Goal: Information Seeking & Learning: Learn about a topic

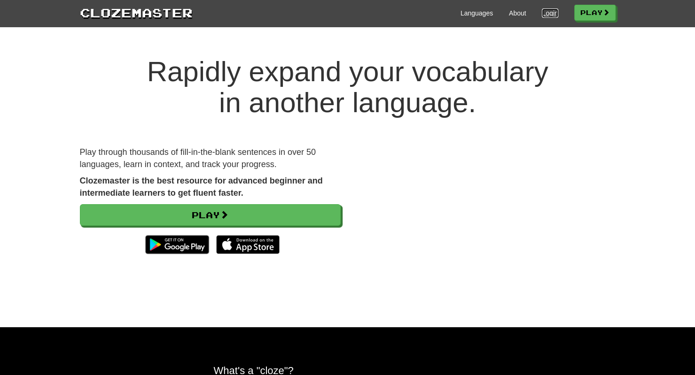
click at [548, 10] on link "Login" at bounding box center [550, 12] width 16 height 9
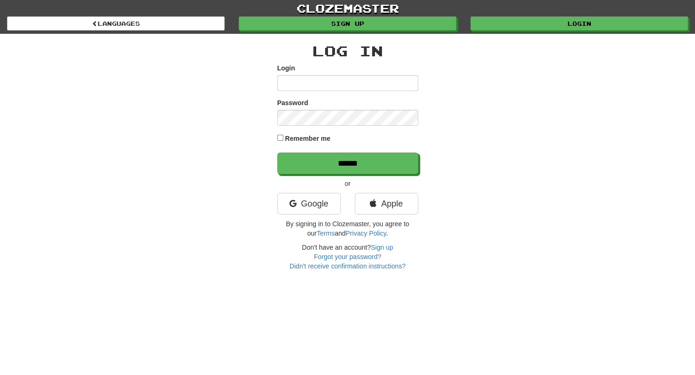
click at [344, 85] on input "Login" at bounding box center [347, 83] width 141 height 16
type input "**********"
click at [322, 126] on form "**********" at bounding box center [347, 118] width 141 height 111
click at [277, 153] on input "******" at bounding box center [347, 164] width 141 height 22
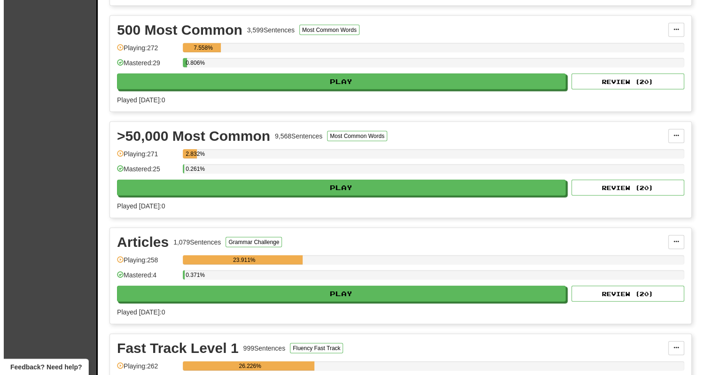
scroll to position [1178, 0]
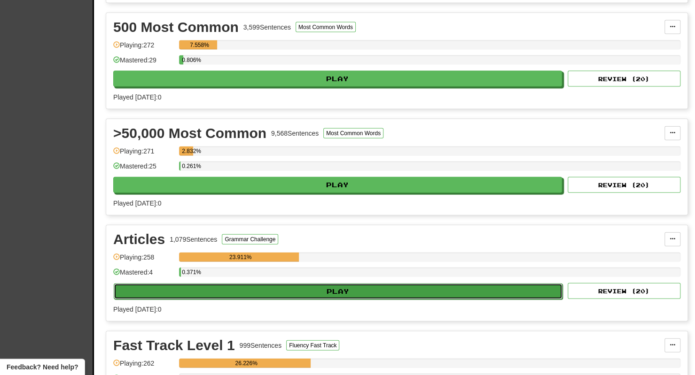
click at [349, 284] on button "Play" at bounding box center [338, 292] width 449 height 16
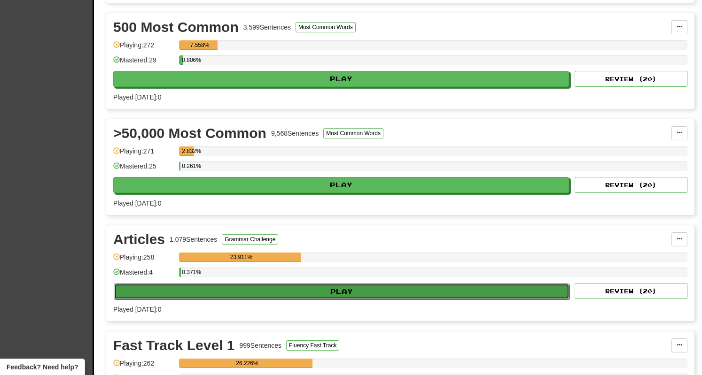
select select "**"
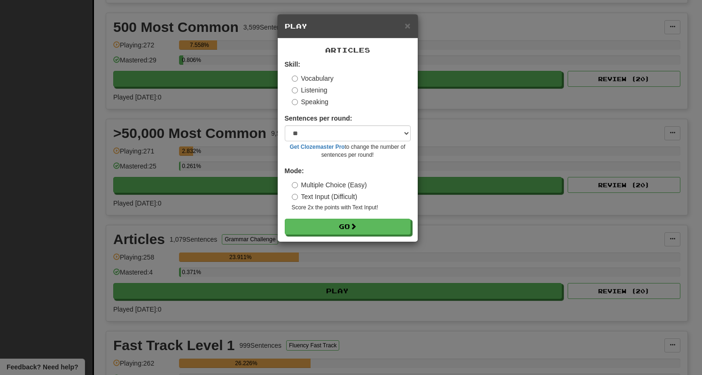
click at [384, 237] on div "Articles Skill: Vocabulary Listening Speaking Sentences per round: * ** ** ** *…" at bounding box center [348, 140] width 140 height 203
click at [389, 230] on button "Go" at bounding box center [348, 227] width 126 height 16
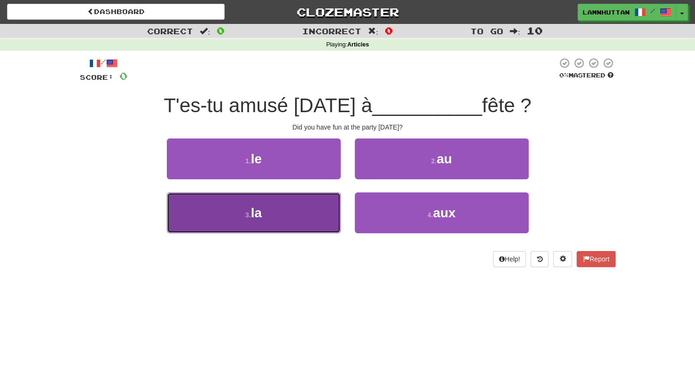
click at [294, 232] on button "3 . la" at bounding box center [254, 213] width 174 height 41
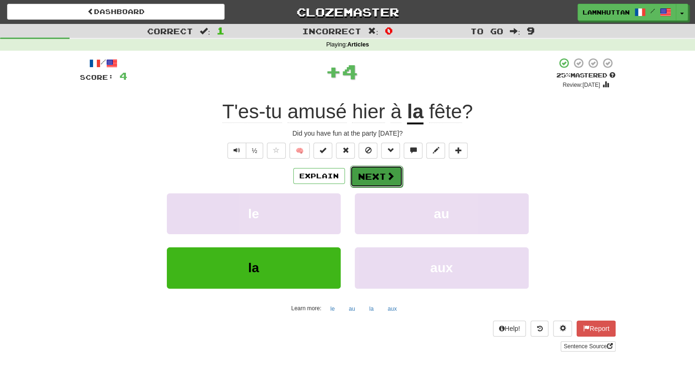
click at [375, 169] on button "Next" at bounding box center [376, 177] width 53 height 22
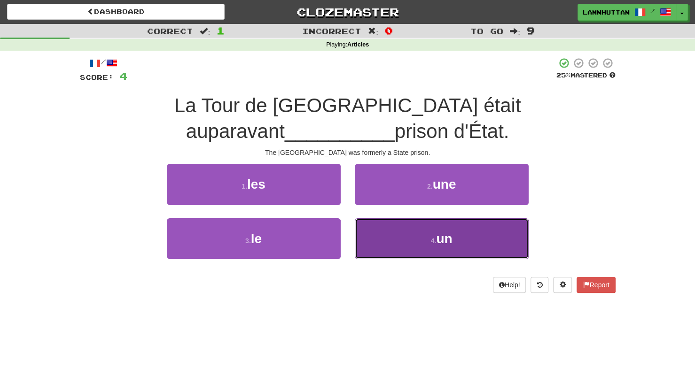
click at [424, 232] on button "4 . un" at bounding box center [442, 238] width 174 height 41
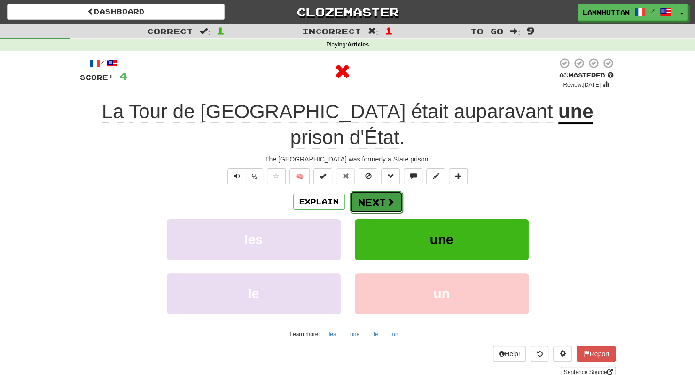
click at [363, 192] on button "Next" at bounding box center [376, 203] width 53 height 22
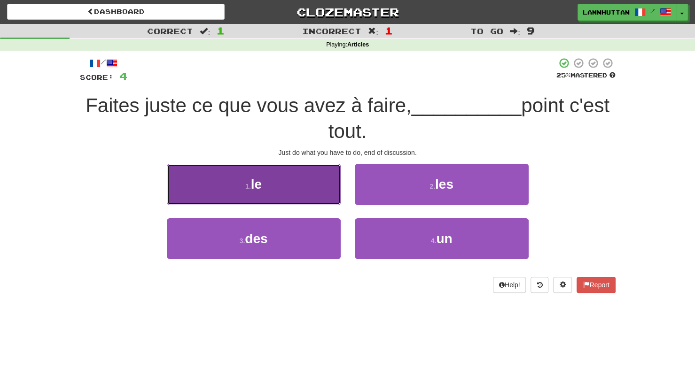
click at [299, 189] on button "1 . le" at bounding box center [254, 184] width 174 height 41
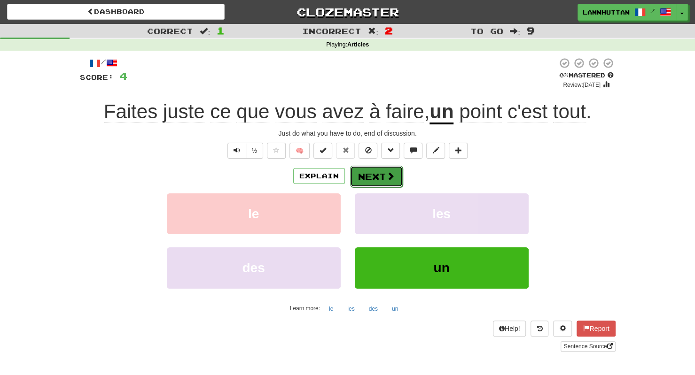
click at [381, 176] on button "Next" at bounding box center [376, 177] width 53 height 22
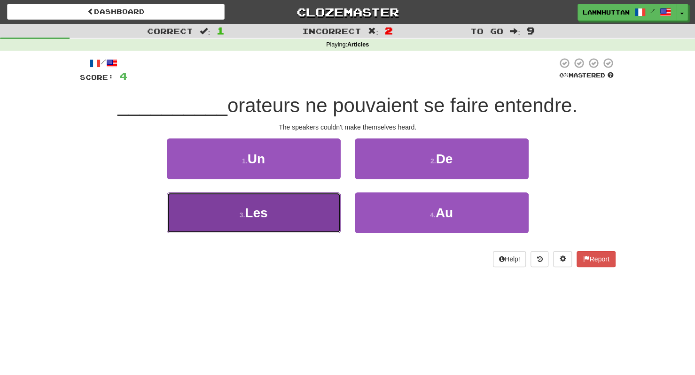
click at [314, 215] on button "3 . Les" at bounding box center [254, 213] width 174 height 41
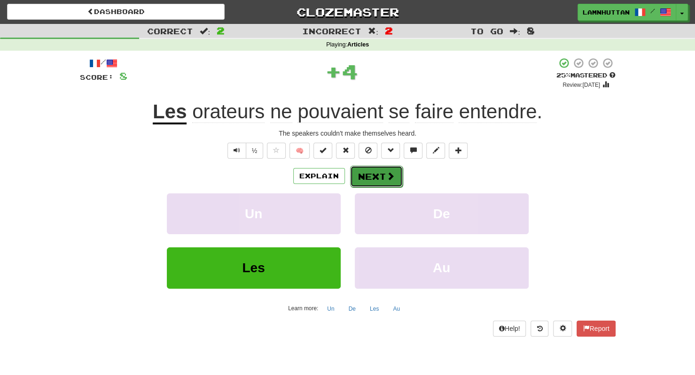
click at [376, 172] on button "Next" at bounding box center [376, 177] width 53 height 22
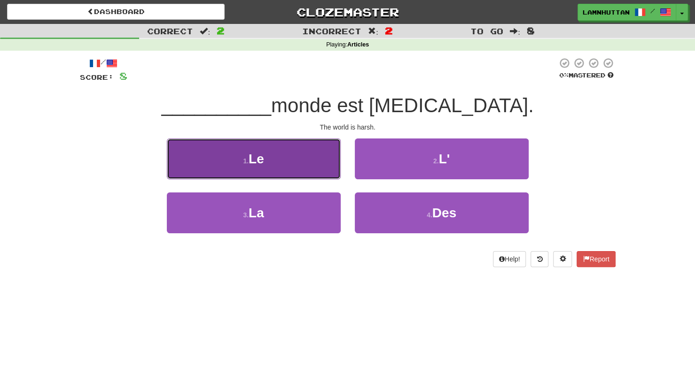
click at [312, 170] on button "1 . Le" at bounding box center [254, 159] width 174 height 41
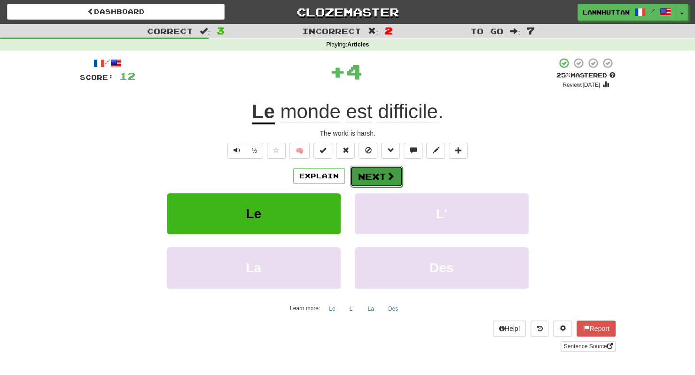
click at [365, 173] on button "Next" at bounding box center [376, 177] width 53 height 22
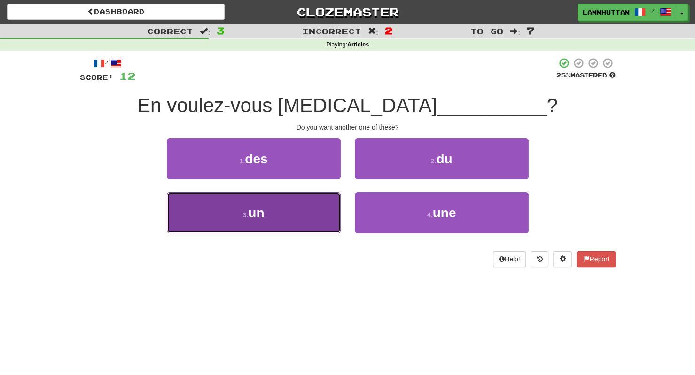
click at [297, 206] on button "3 . un" at bounding box center [254, 213] width 174 height 41
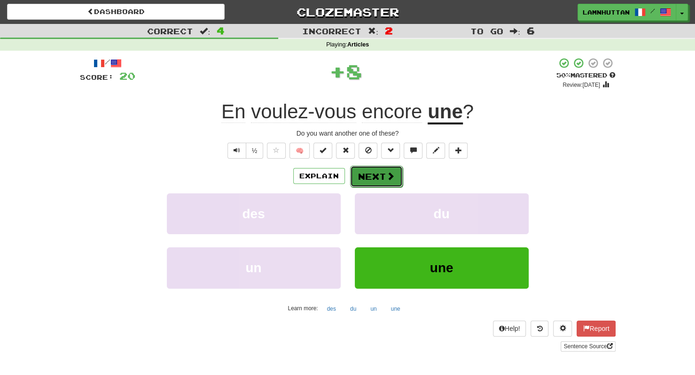
click at [386, 170] on button "Next" at bounding box center [376, 177] width 53 height 22
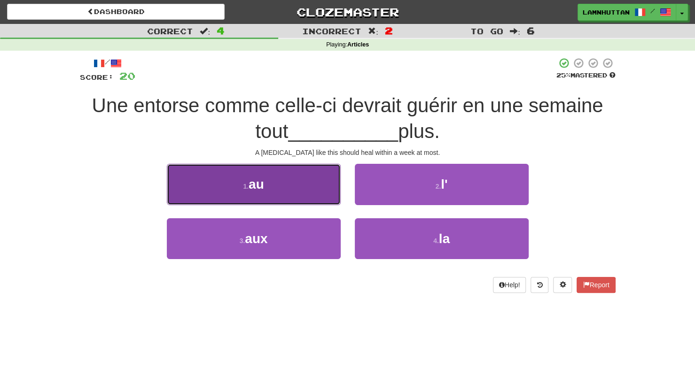
click at [310, 186] on button "1 . au" at bounding box center [254, 184] width 174 height 41
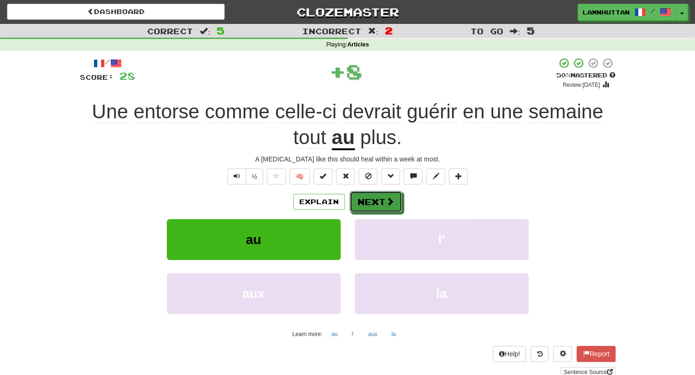
click at [366, 198] on button "Next" at bounding box center [375, 202] width 53 height 22
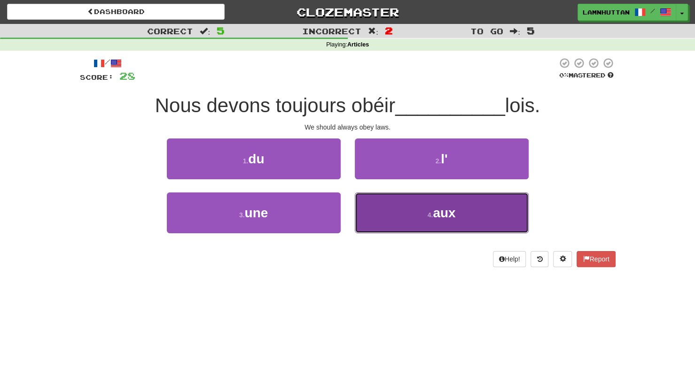
click at [420, 217] on button "4 . aux" at bounding box center [442, 213] width 174 height 41
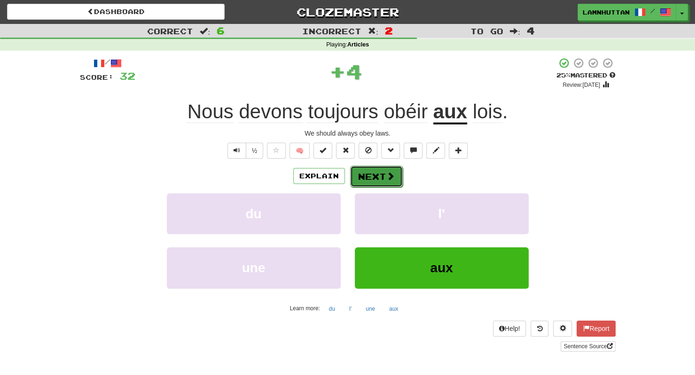
click at [360, 178] on button "Next" at bounding box center [376, 177] width 53 height 22
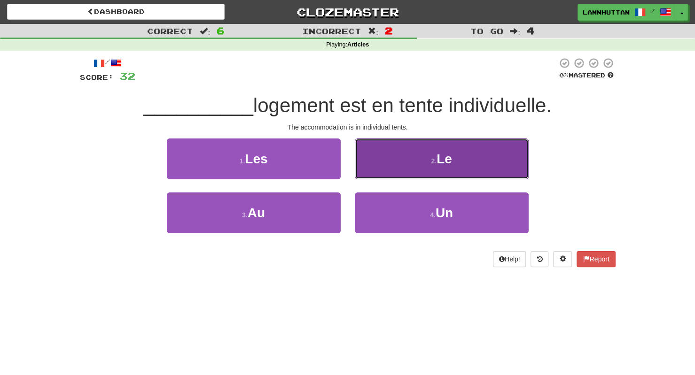
click at [430, 167] on button "2 . Le" at bounding box center [442, 159] width 174 height 41
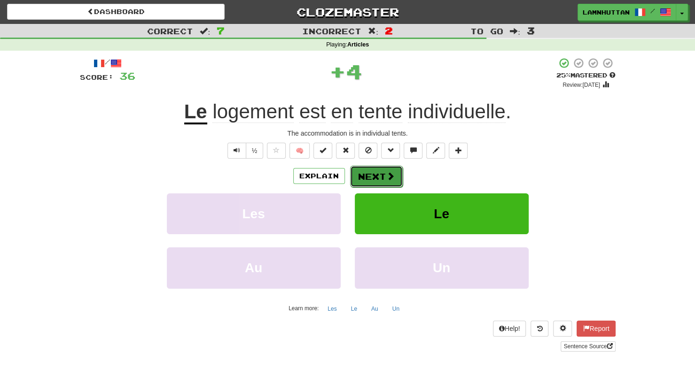
click at [376, 177] on button "Next" at bounding box center [376, 177] width 53 height 22
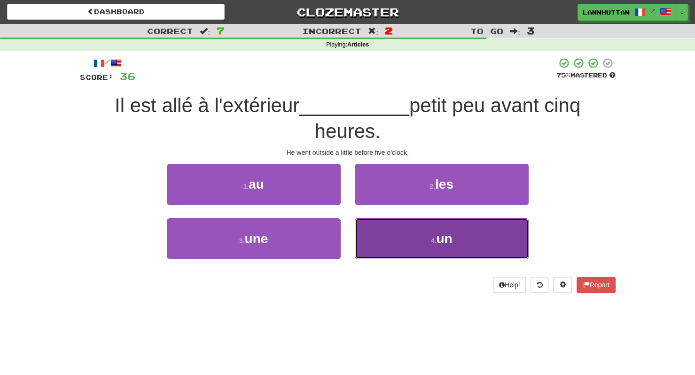
click at [402, 225] on button "4 . un" at bounding box center [442, 238] width 174 height 41
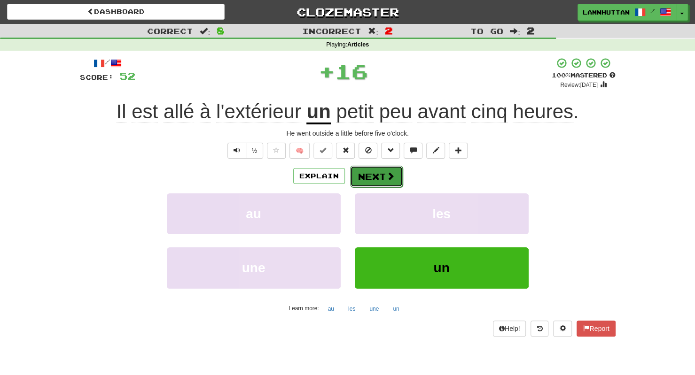
click at [368, 178] on button "Next" at bounding box center [376, 177] width 53 height 22
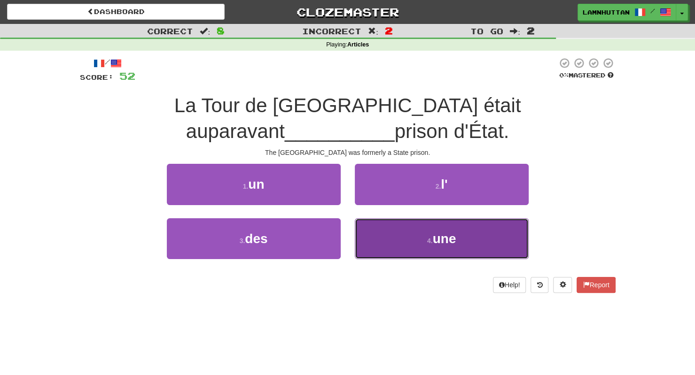
click at [421, 225] on button "4 . une" at bounding box center [442, 238] width 174 height 41
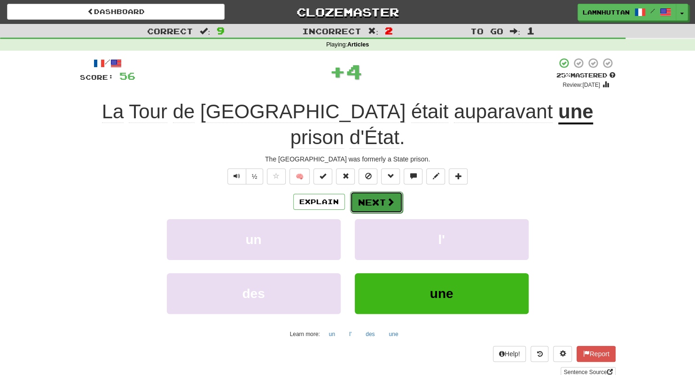
click at [370, 192] on button "Next" at bounding box center [376, 203] width 53 height 22
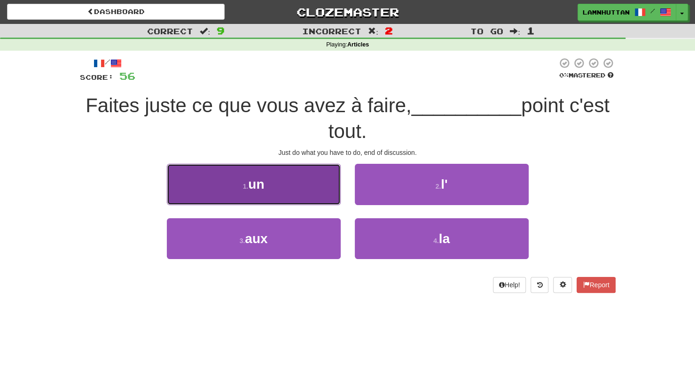
click at [321, 192] on button "1 . un" at bounding box center [254, 184] width 174 height 41
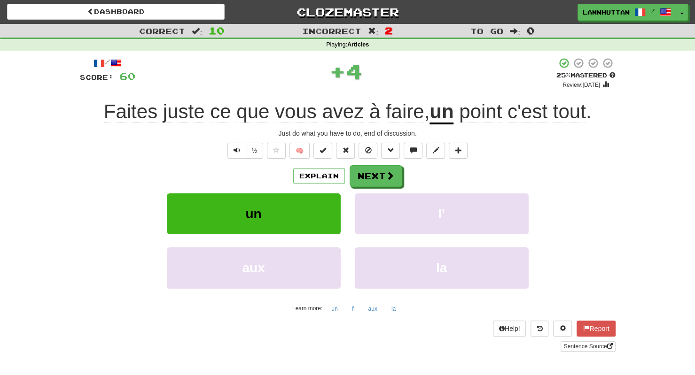
click at [372, 186] on div "Explain Next un l' aux la Learn more: un l' aux la" at bounding box center [347, 240] width 535 height 151
click at [379, 180] on button "Next" at bounding box center [376, 177] width 53 height 22
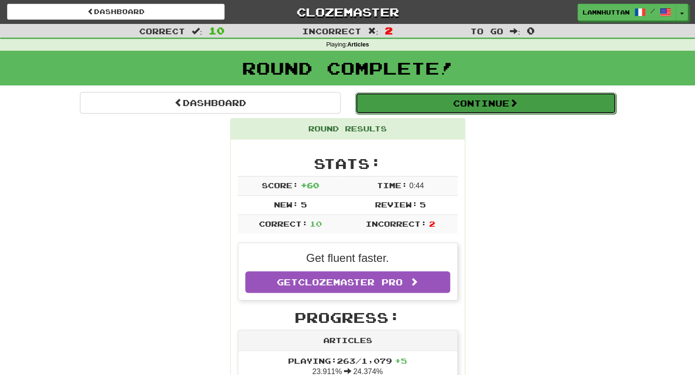
click at [495, 109] on button "Continue" at bounding box center [485, 104] width 261 height 22
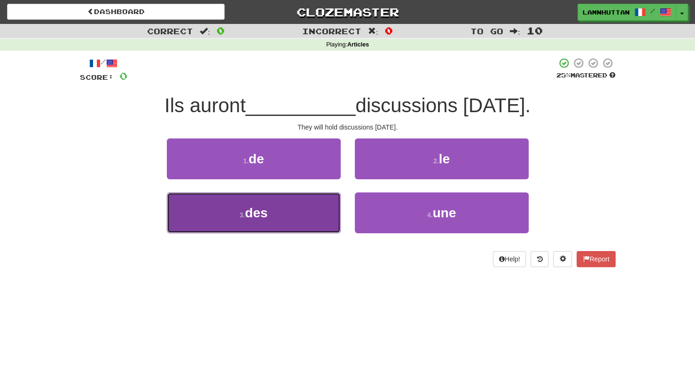
click at [277, 209] on button "3 . des" at bounding box center [254, 213] width 174 height 41
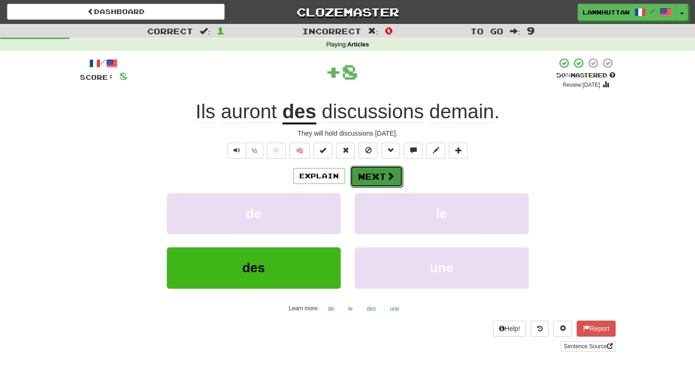
click at [366, 171] on button "Next" at bounding box center [376, 177] width 53 height 22
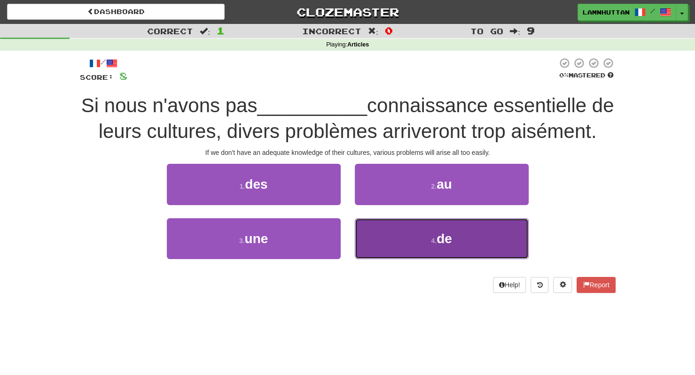
click at [384, 243] on button "4 . de" at bounding box center [442, 238] width 174 height 41
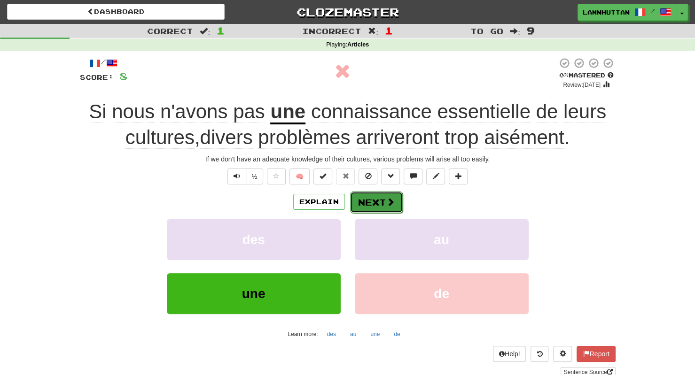
click at [372, 210] on button "Next" at bounding box center [376, 203] width 53 height 22
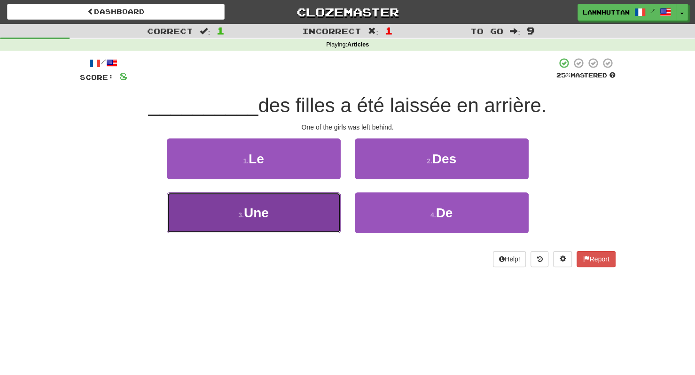
click at [326, 221] on button "3 . Une" at bounding box center [254, 213] width 174 height 41
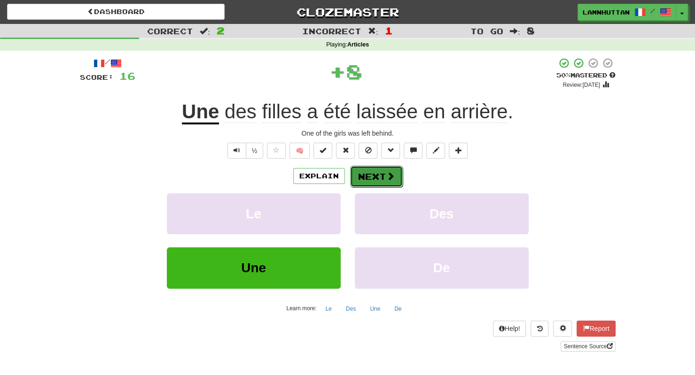
click at [373, 185] on button "Next" at bounding box center [376, 177] width 53 height 22
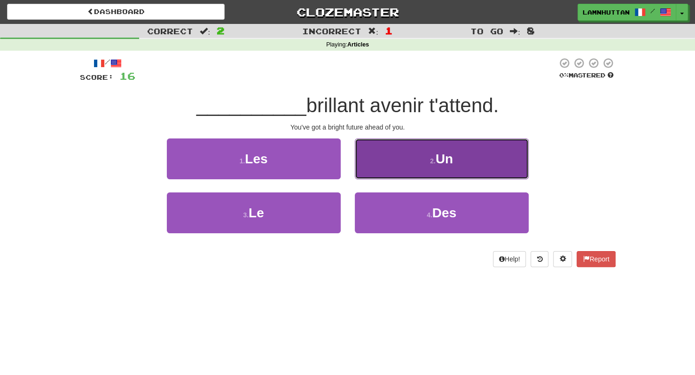
click at [432, 169] on button "2 . Un" at bounding box center [442, 159] width 174 height 41
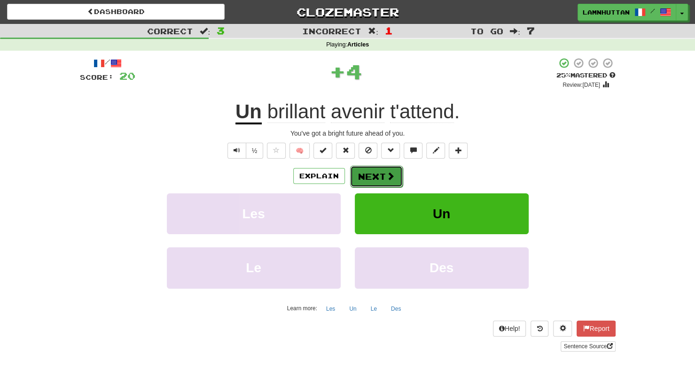
click at [387, 179] on span at bounding box center [390, 176] width 8 height 8
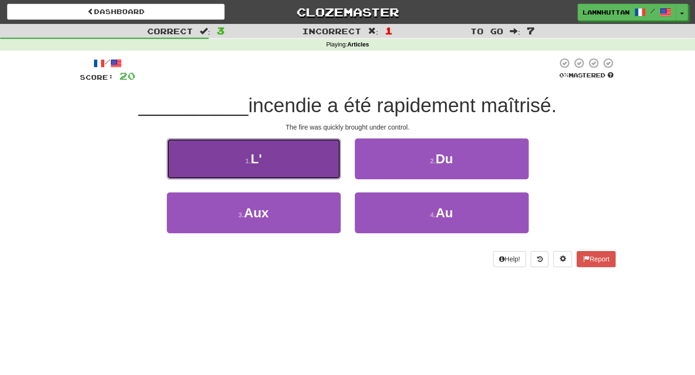
click at [287, 141] on button "1 . L'" at bounding box center [254, 159] width 174 height 41
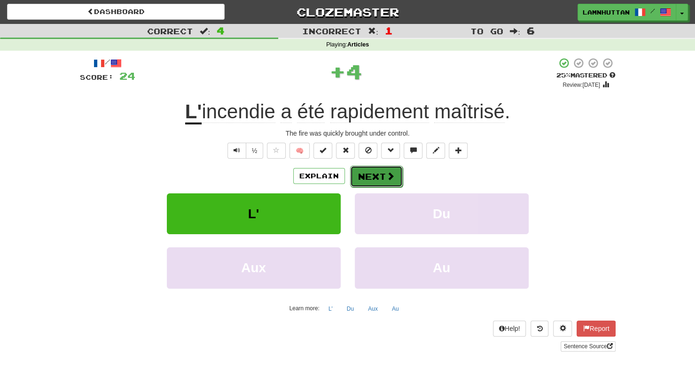
click at [352, 169] on button "Next" at bounding box center [376, 177] width 53 height 22
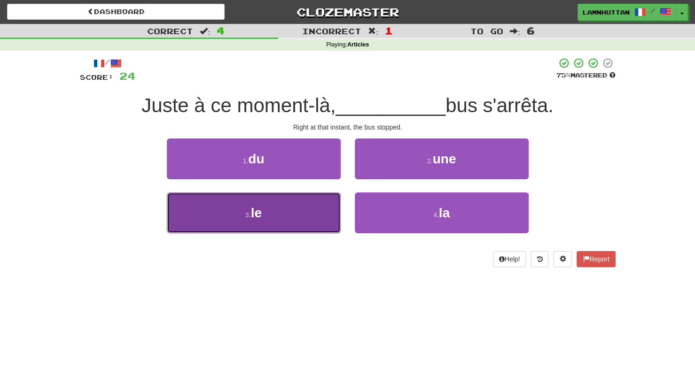
click at [313, 214] on button "3 . le" at bounding box center [254, 213] width 174 height 41
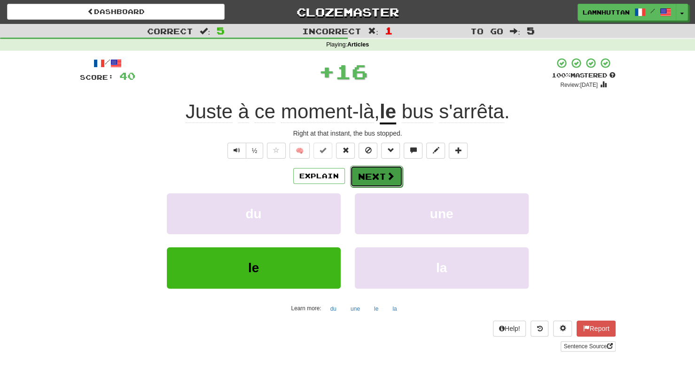
click at [371, 179] on button "Next" at bounding box center [376, 177] width 53 height 22
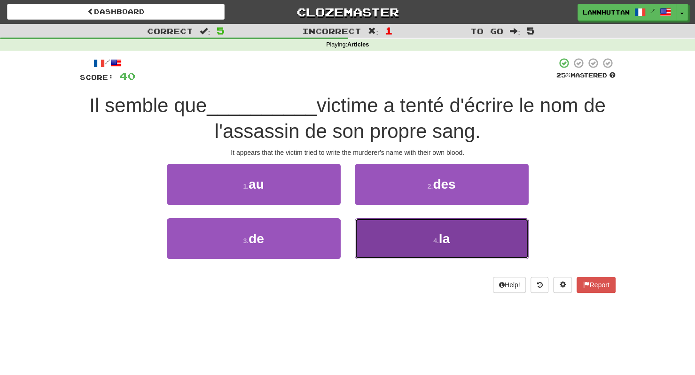
click at [388, 241] on button "4 . la" at bounding box center [442, 238] width 174 height 41
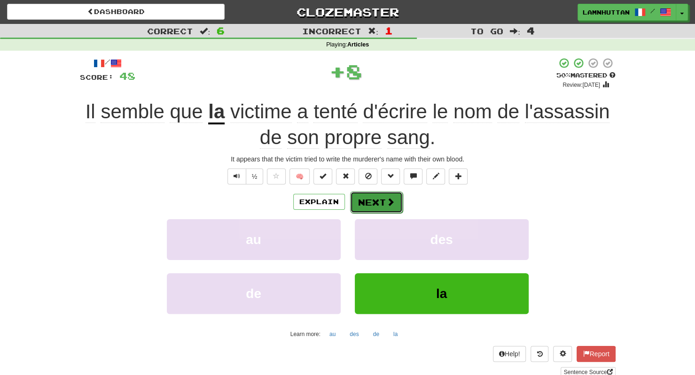
click at [379, 204] on button "Next" at bounding box center [376, 203] width 53 height 22
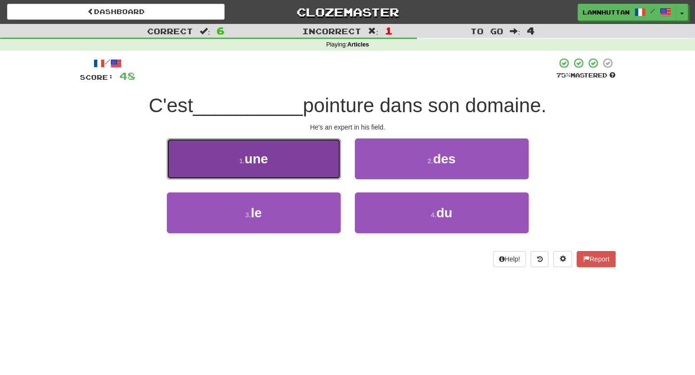
click at [316, 177] on button "1 . une" at bounding box center [254, 159] width 174 height 41
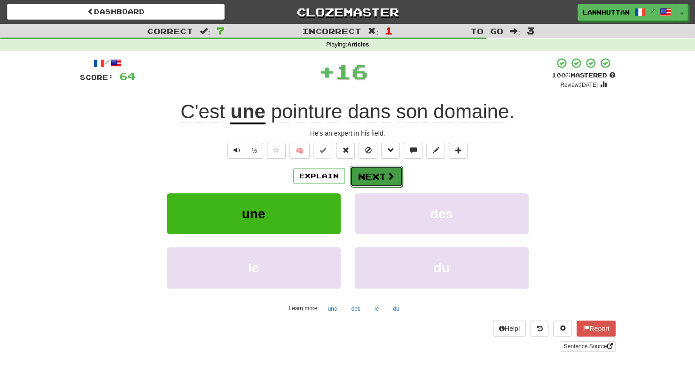
click at [386, 184] on button "Next" at bounding box center [376, 177] width 53 height 22
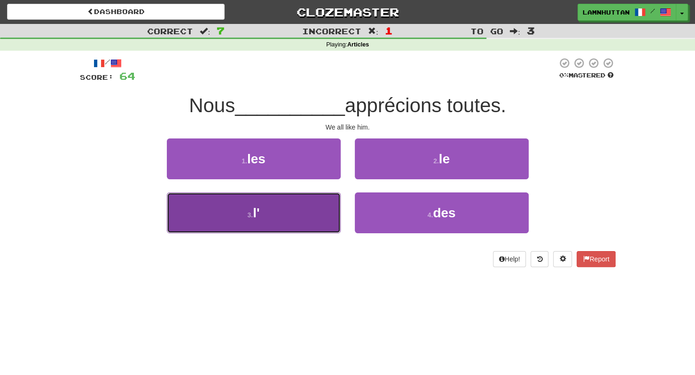
click at [279, 217] on button "3 . l'" at bounding box center [254, 213] width 174 height 41
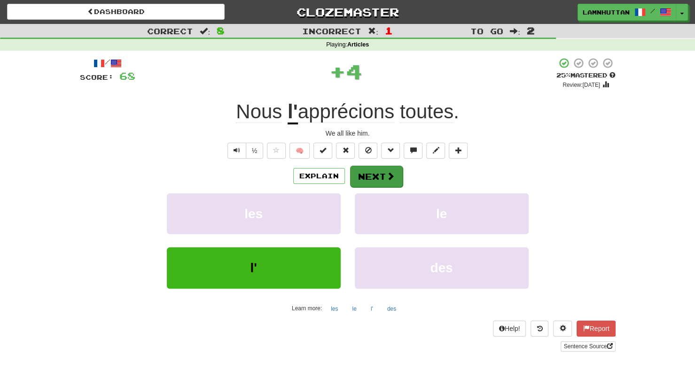
drag, startPoint x: 361, startPoint y: 186, endPoint x: 365, endPoint y: 179, distance: 8.9
click at [365, 179] on div "Explain Next les le l' des Learn more: les le l' des" at bounding box center [347, 240] width 535 height 151
click at [365, 179] on button "Next" at bounding box center [376, 177] width 53 height 22
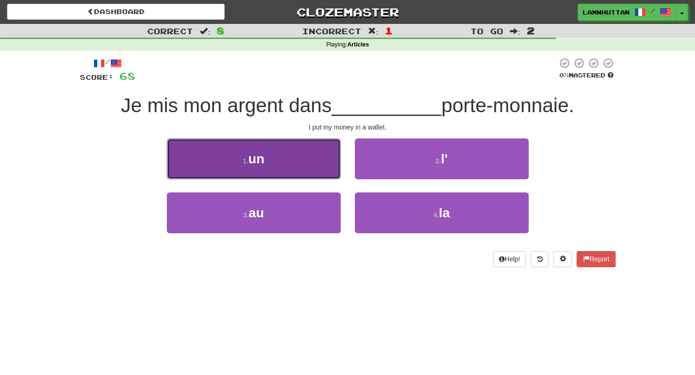
click at [297, 165] on button "1 . un" at bounding box center [254, 159] width 174 height 41
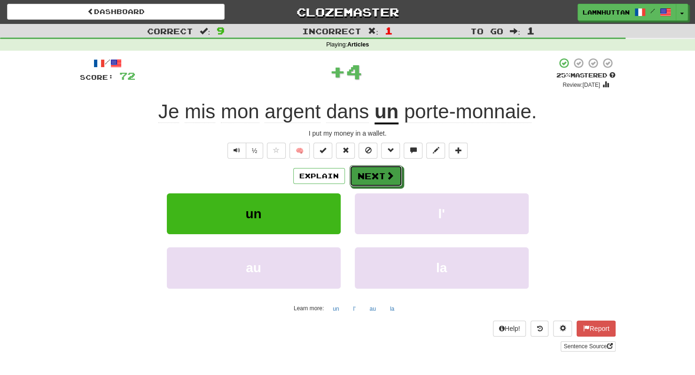
click at [387, 171] on span at bounding box center [390, 175] width 8 height 8
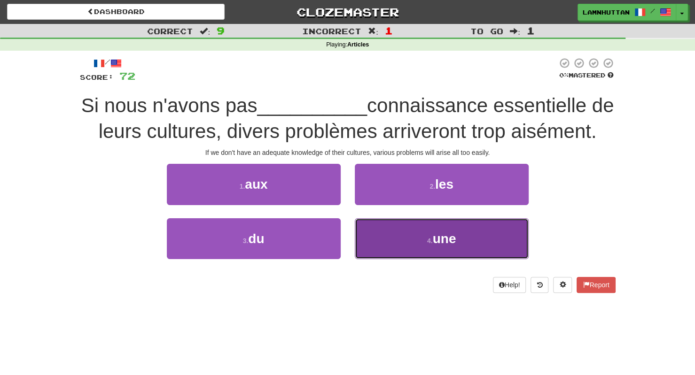
click at [408, 233] on button "4 . une" at bounding box center [442, 238] width 174 height 41
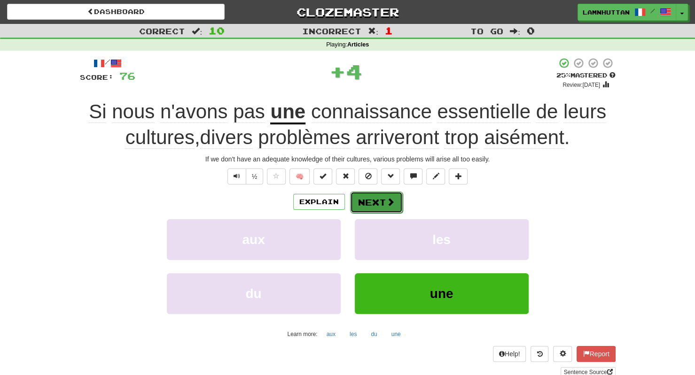
click at [372, 195] on button "Next" at bounding box center [376, 203] width 53 height 22
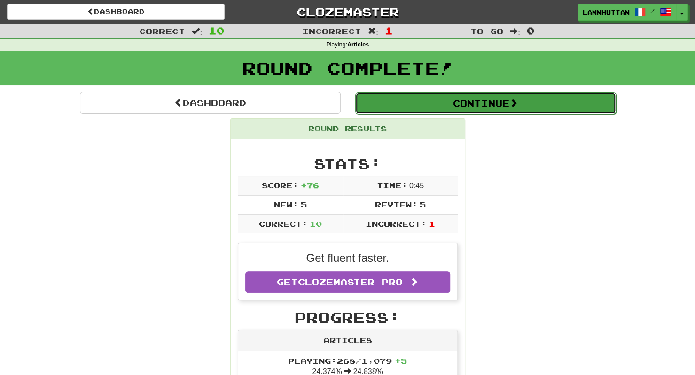
click at [488, 105] on button "Continue" at bounding box center [485, 104] width 261 height 22
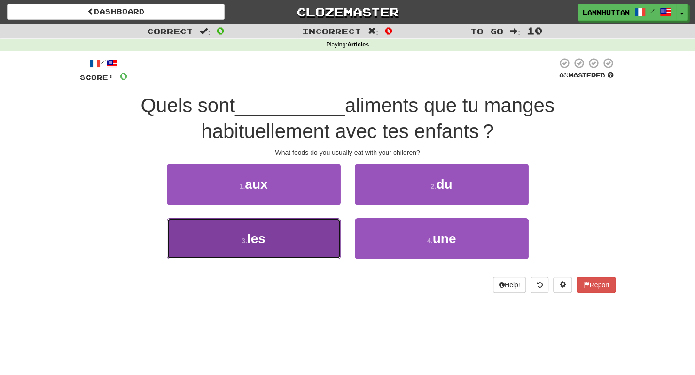
click at [303, 244] on button "3 . les" at bounding box center [254, 238] width 174 height 41
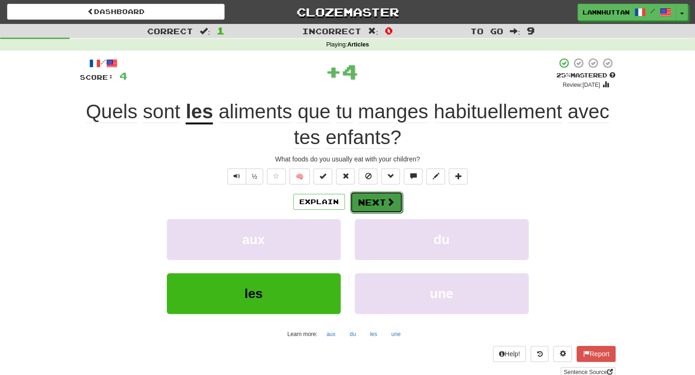
click at [367, 193] on button "Next" at bounding box center [376, 203] width 53 height 22
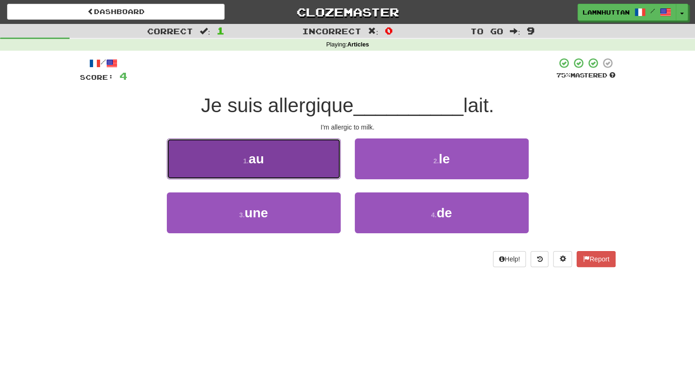
click at [315, 172] on button "1 . au" at bounding box center [254, 159] width 174 height 41
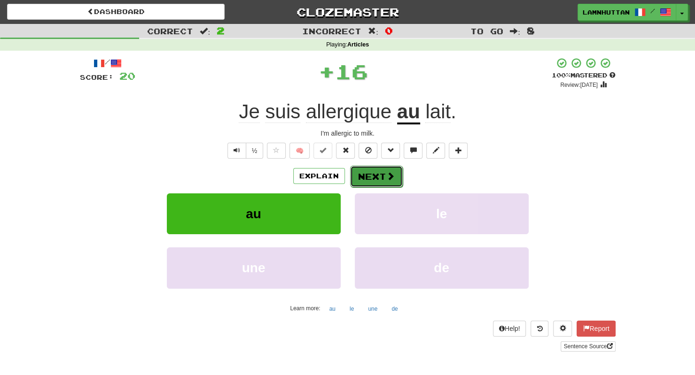
click at [374, 170] on button "Next" at bounding box center [376, 177] width 53 height 22
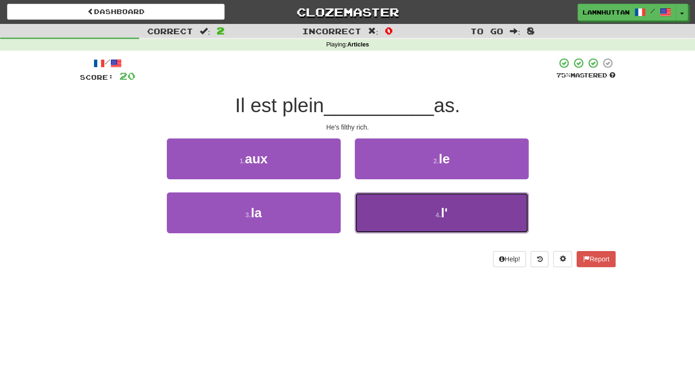
click at [475, 217] on button "4 . l'" at bounding box center [442, 213] width 174 height 41
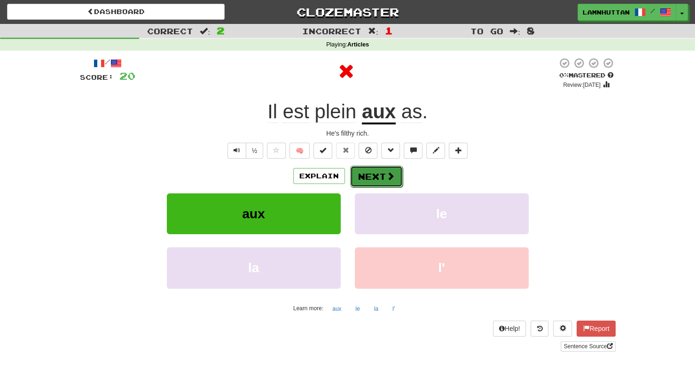
click at [384, 166] on button "Next" at bounding box center [376, 177] width 53 height 22
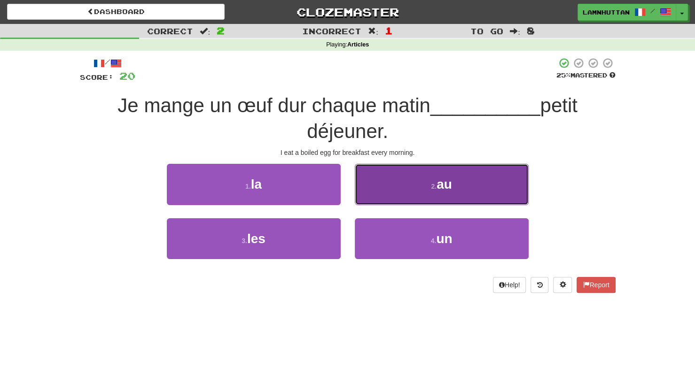
click at [415, 186] on button "2 . au" at bounding box center [442, 184] width 174 height 41
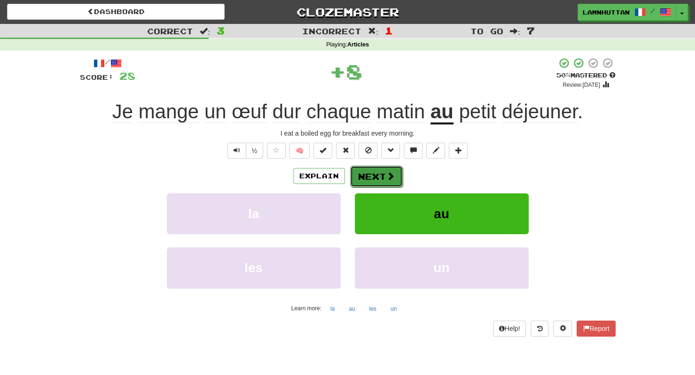
click at [370, 185] on button "Next" at bounding box center [376, 177] width 53 height 22
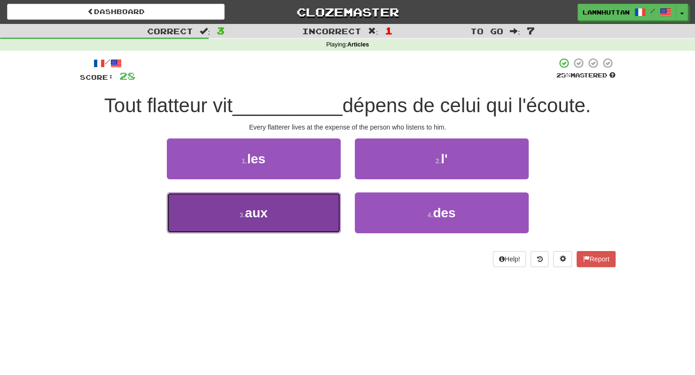
click at [328, 216] on button "3 . aux" at bounding box center [254, 213] width 174 height 41
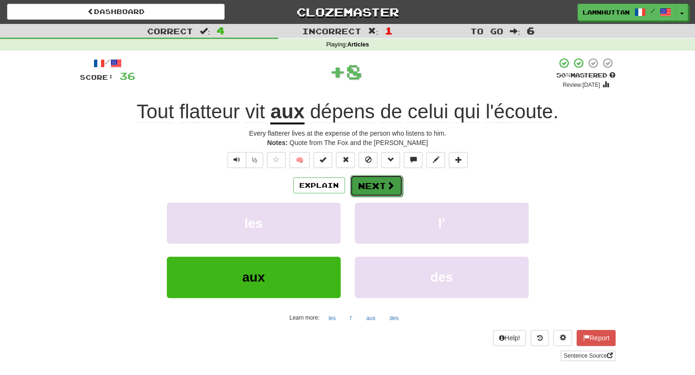
click at [381, 178] on button "Next" at bounding box center [376, 186] width 53 height 22
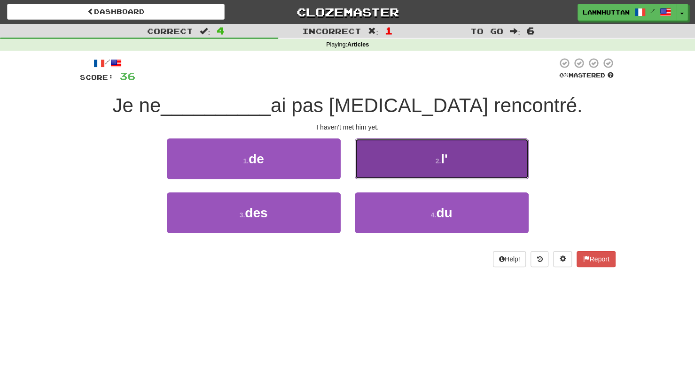
click at [408, 168] on button "2 . l'" at bounding box center [442, 159] width 174 height 41
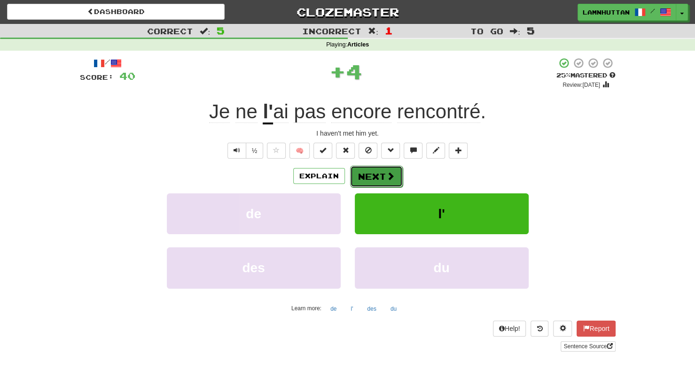
click at [380, 176] on button "Next" at bounding box center [376, 177] width 53 height 22
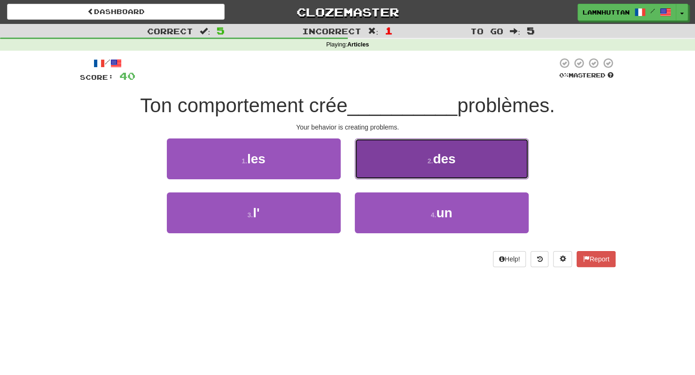
click at [395, 174] on button "2 . des" at bounding box center [442, 159] width 174 height 41
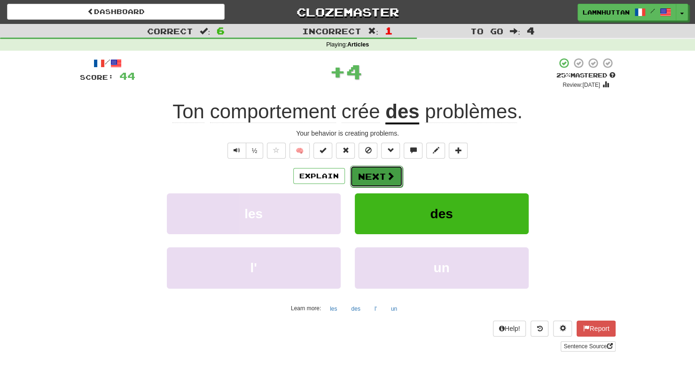
click at [375, 174] on button "Next" at bounding box center [376, 177] width 53 height 22
